Goal: Task Accomplishment & Management: Use online tool/utility

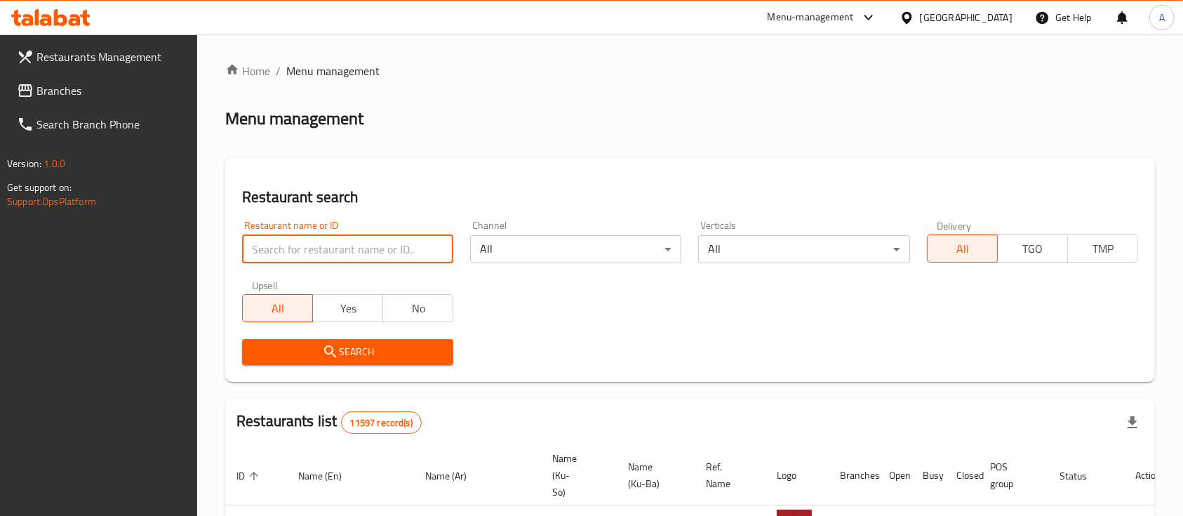
click at [275, 242] on input "search" at bounding box center [347, 249] width 211 height 28
type input "jandul"
click button "Search" at bounding box center [347, 352] width 211 height 26
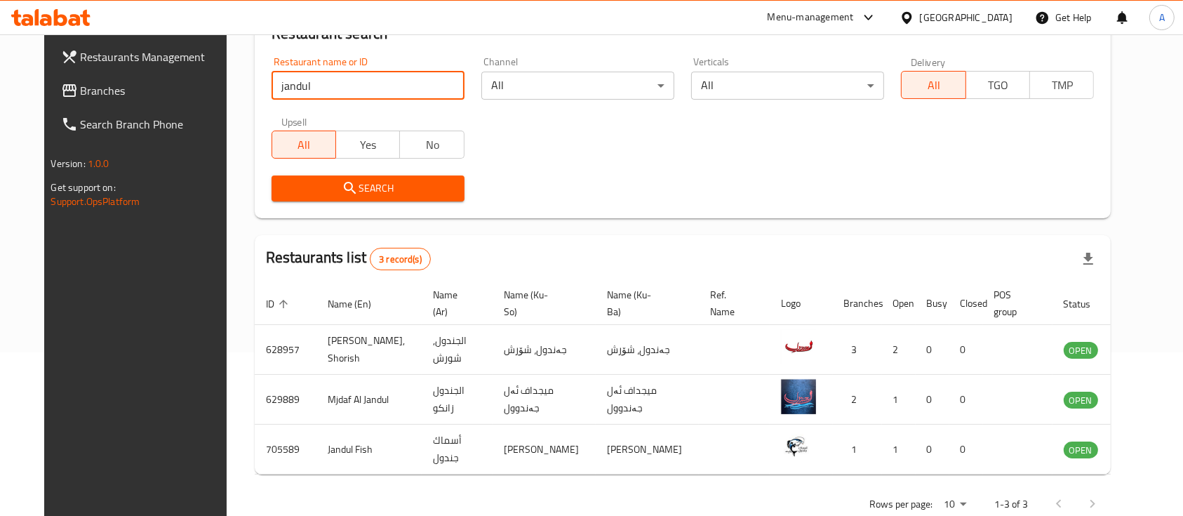
scroll to position [164, 0]
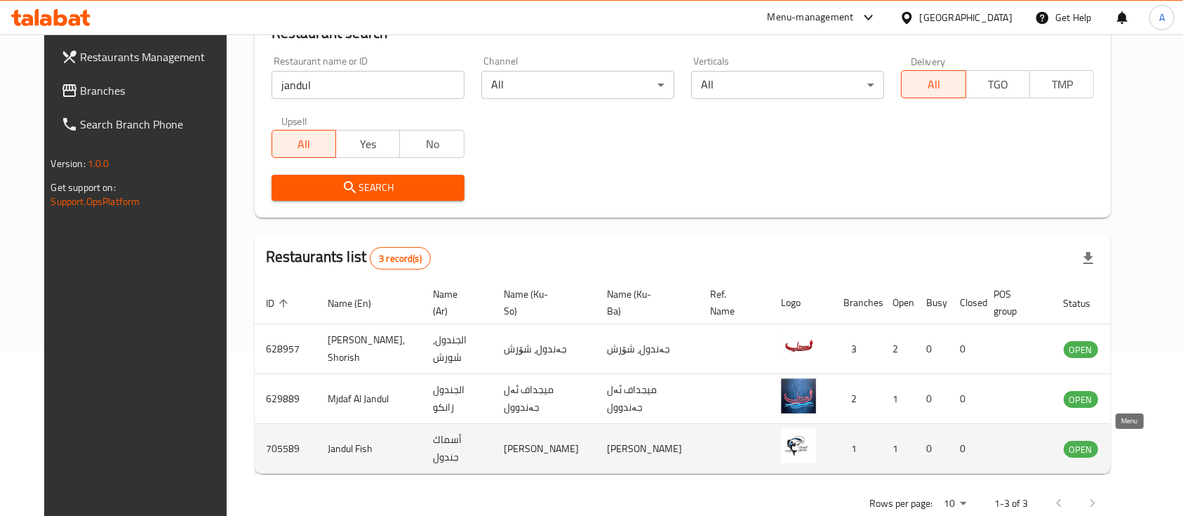
click at [1137, 450] on icon "enhanced table" at bounding box center [1145, 448] width 17 height 17
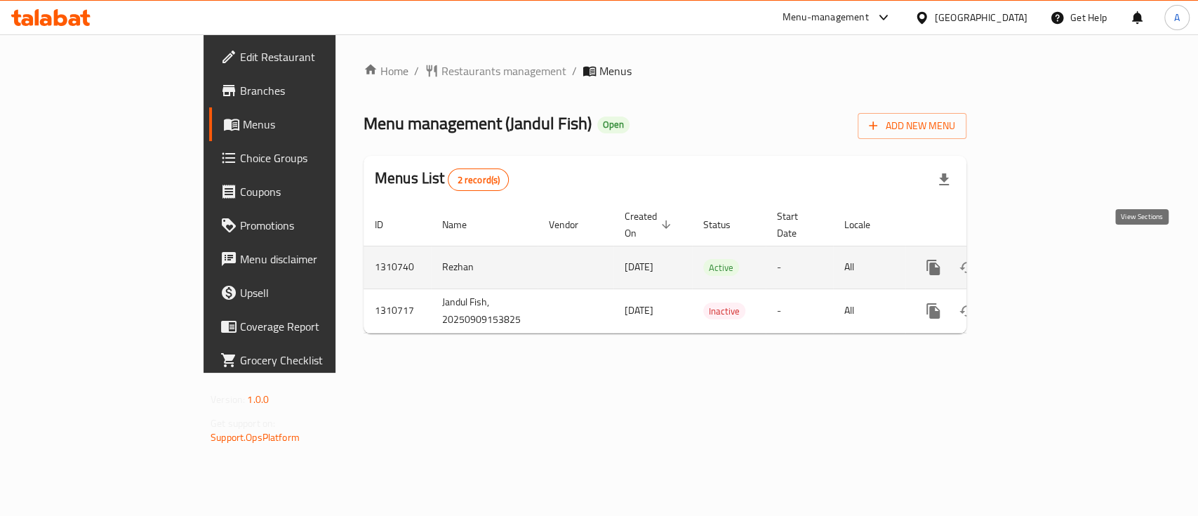
click at [1043, 259] on icon "enhanced table" at bounding box center [1034, 267] width 17 height 17
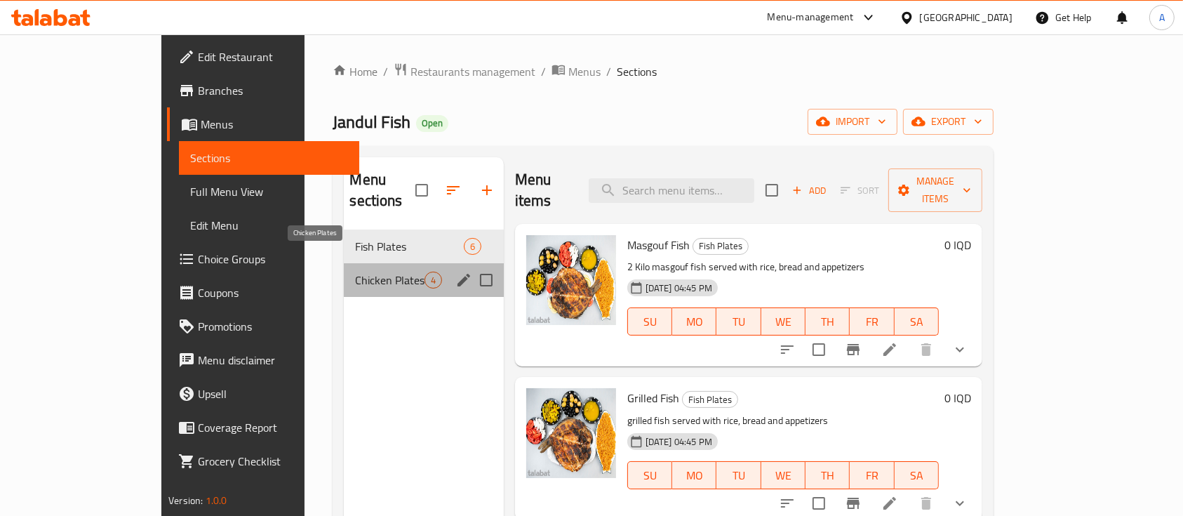
click at [365, 272] on span "Chicken Plates" at bounding box center [389, 280] width 69 height 17
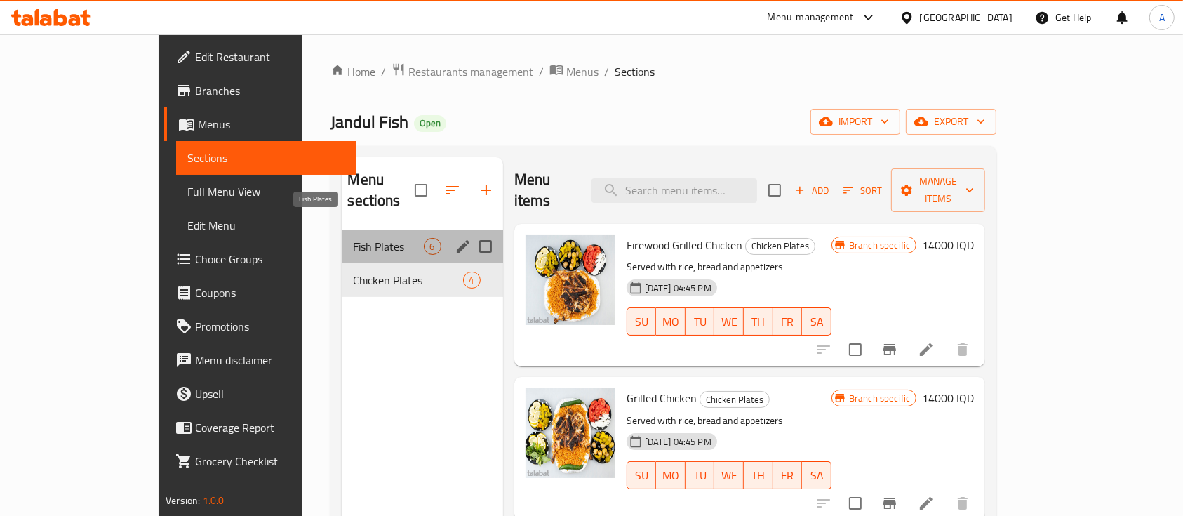
click at [370, 238] on span "Fish Plates" at bounding box center [388, 246] width 70 height 17
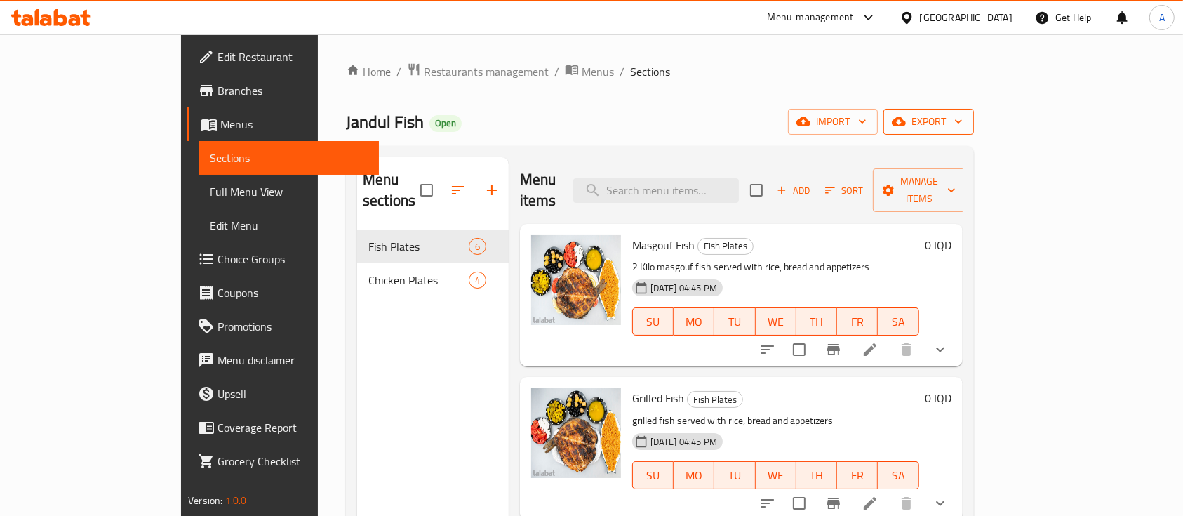
click at [963, 126] on span "export" at bounding box center [929, 122] width 68 height 18
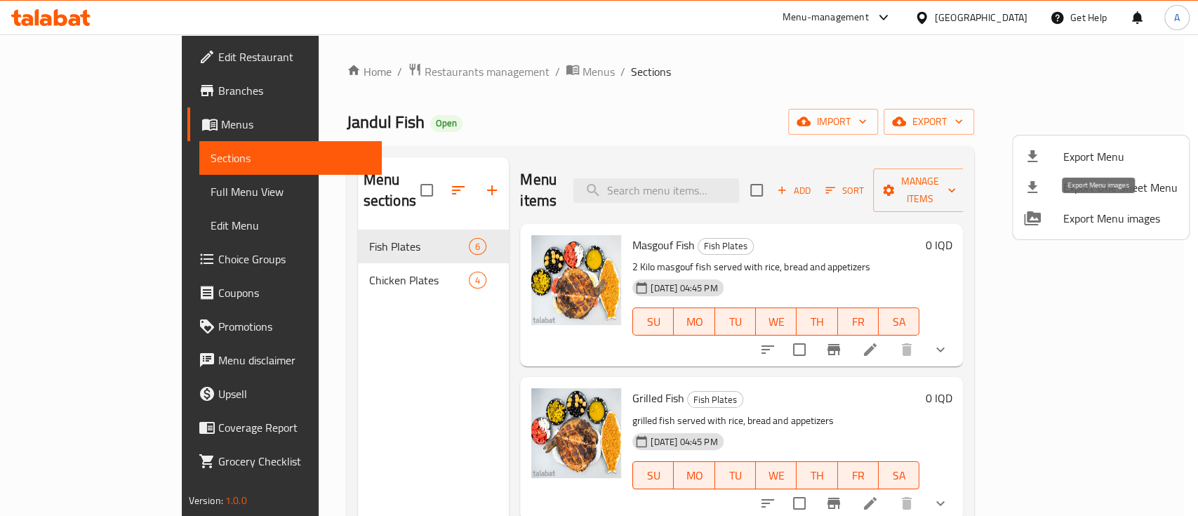
click at [1114, 227] on span "Export Menu images" at bounding box center [1120, 218] width 114 height 17
